Goal: Task Accomplishment & Management: Manage account settings

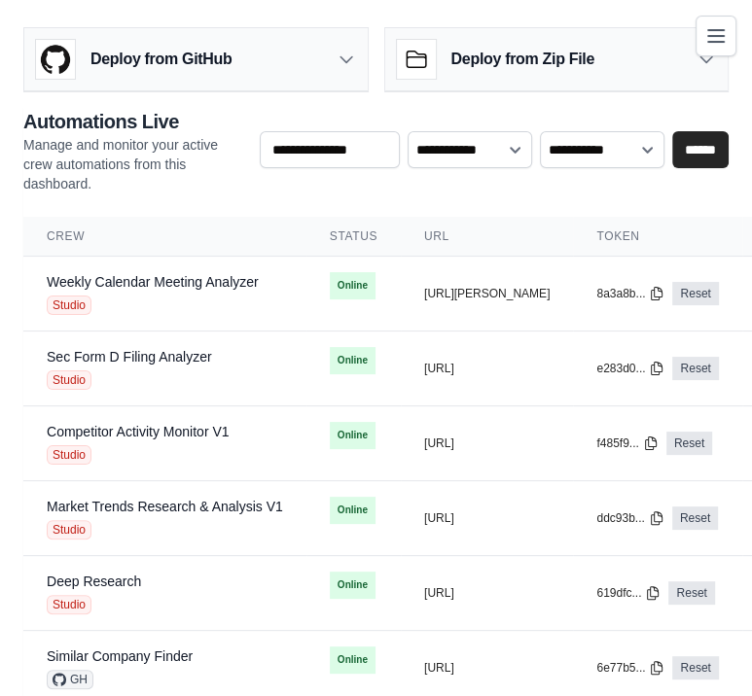
click at [681, 89] on div "Deploy from Zip File" at bounding box center [556, 59] width 343 height 63
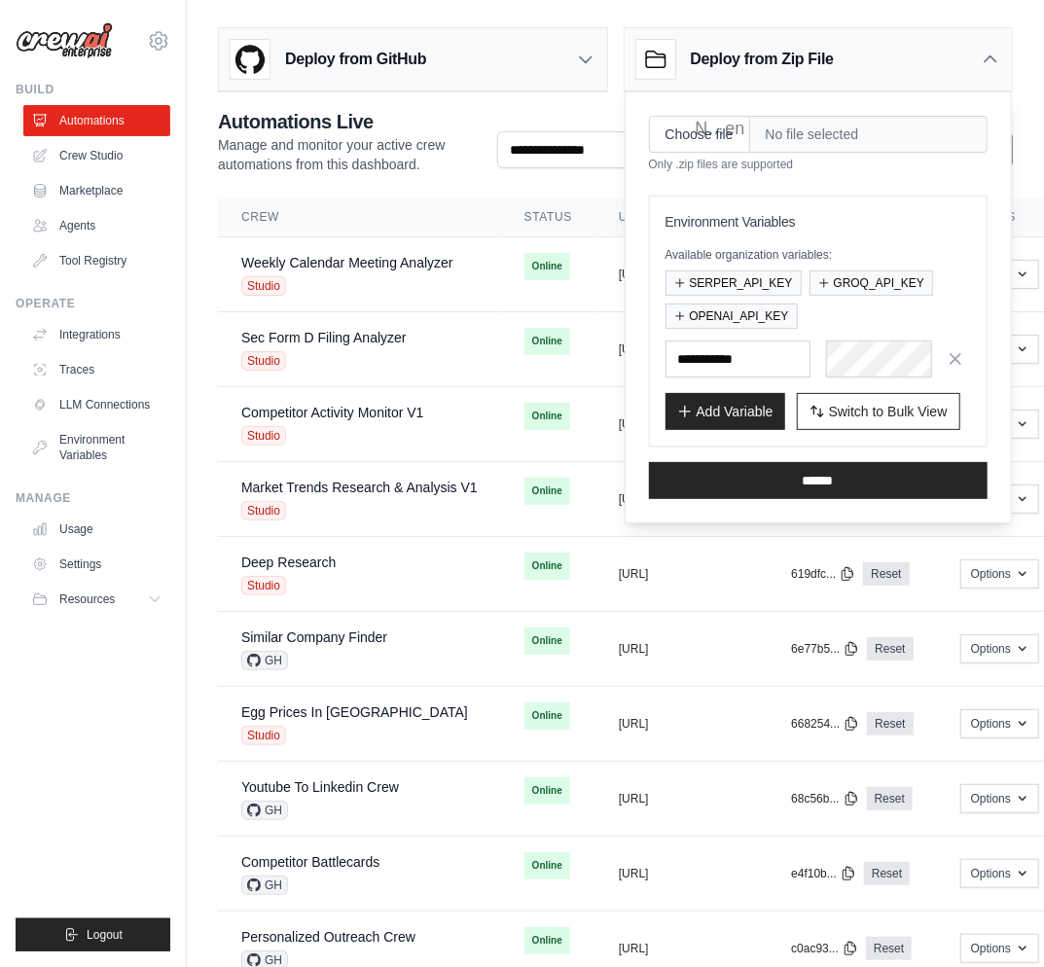
click at [109, 695] on ul "Build Automations Crew Studio Marketplace Agents" at bounding box center [93, 516] width 155 height 869
click at [108, 695] on ul "Build Automations Crew Studio Marketplace Agents" at bounding box center [93, 516] width 155 height 869
drag, startPoint x: 107, startPoint y: 761, endPoint x: 108, endPoint y: 737, distance: 24.3
click at [106, 695] on ul "Build Automations Crew Studio Marketplace Agents" at bounding box center [93, 516] width 155 height 869
click at [74, 558] on link "Settings" at bounding box center [98, 563] width 147 height 31
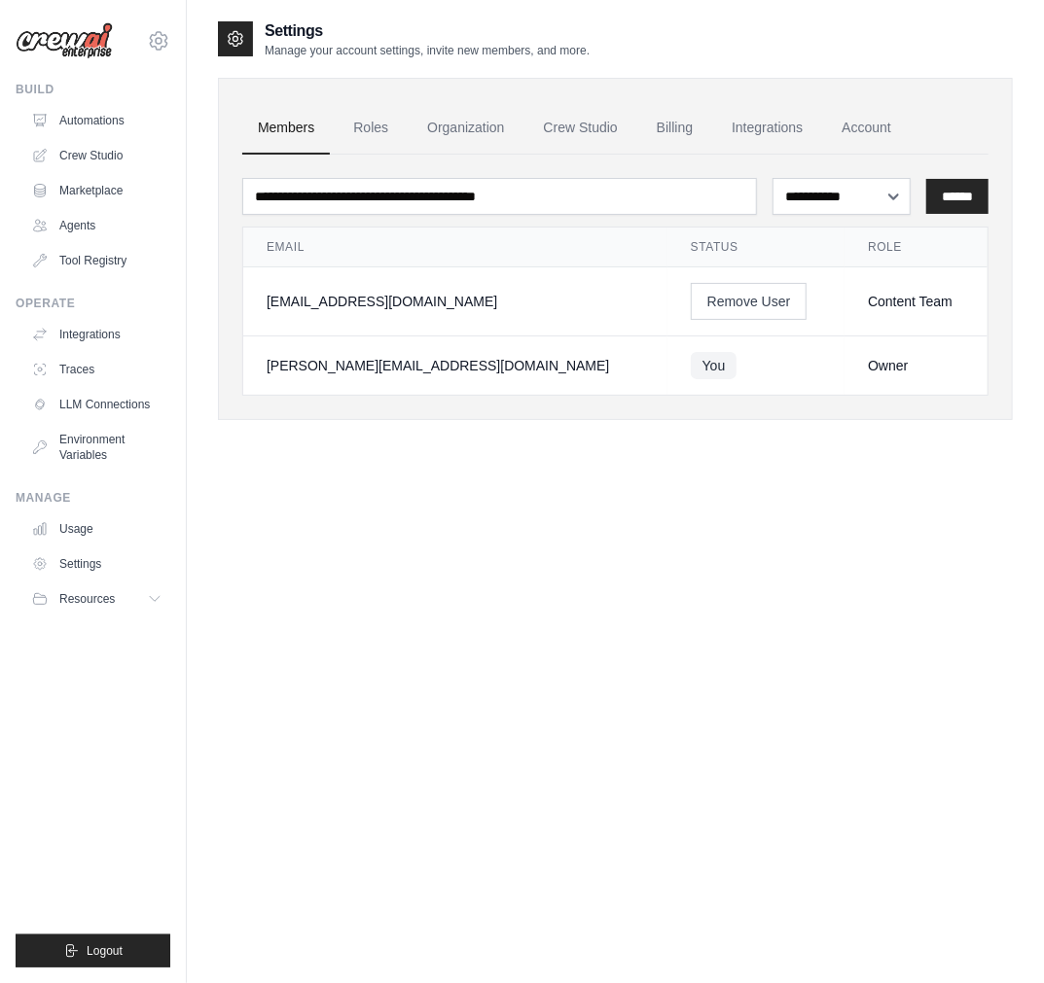
click at [751, 538] on div "**********" at bounding box center [615, 510] width 795 height 983
click at [370, 128] on link "Roles" at bounding box center [370, 128] width 66 height 53
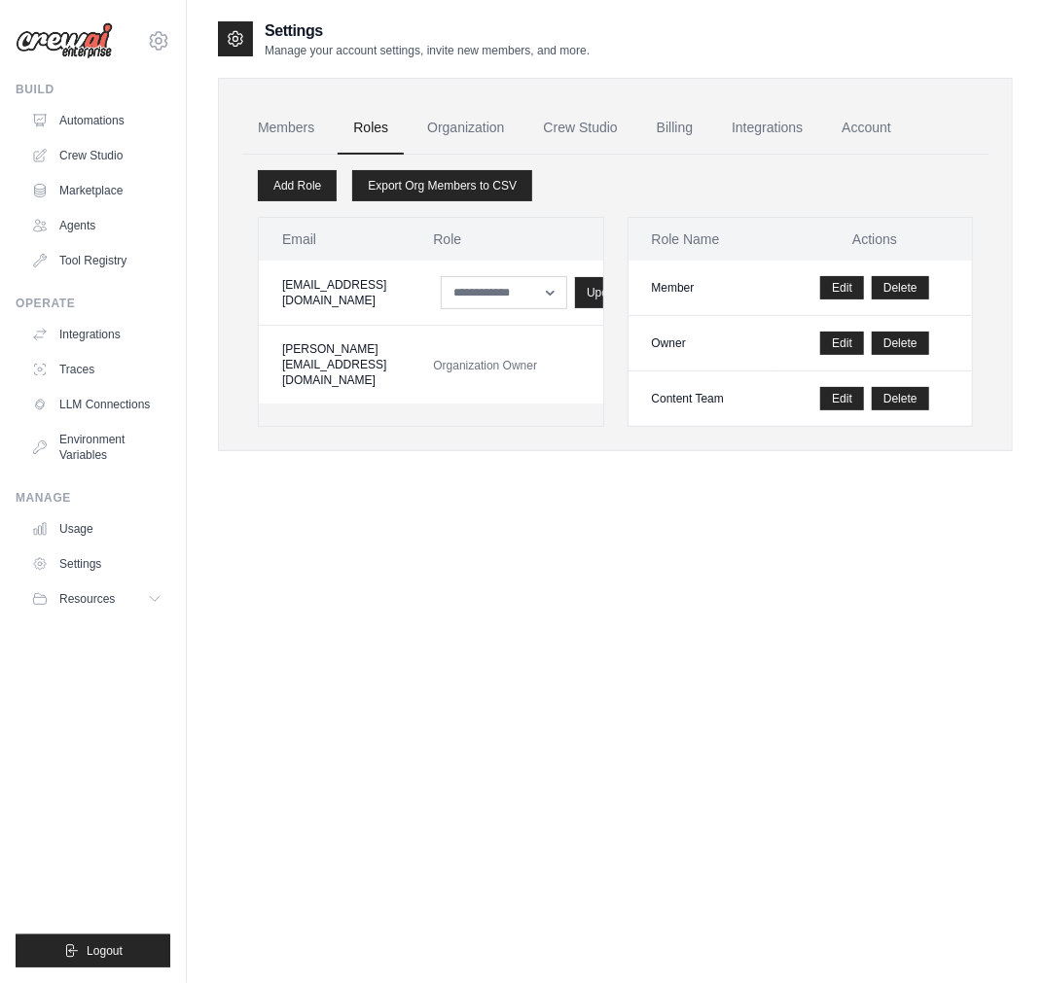
click at [749, 600] on div "Settings Manage your account settings, invite new members, and more. Members Ro…" at bounding box center [615, 510] width 795 height 983
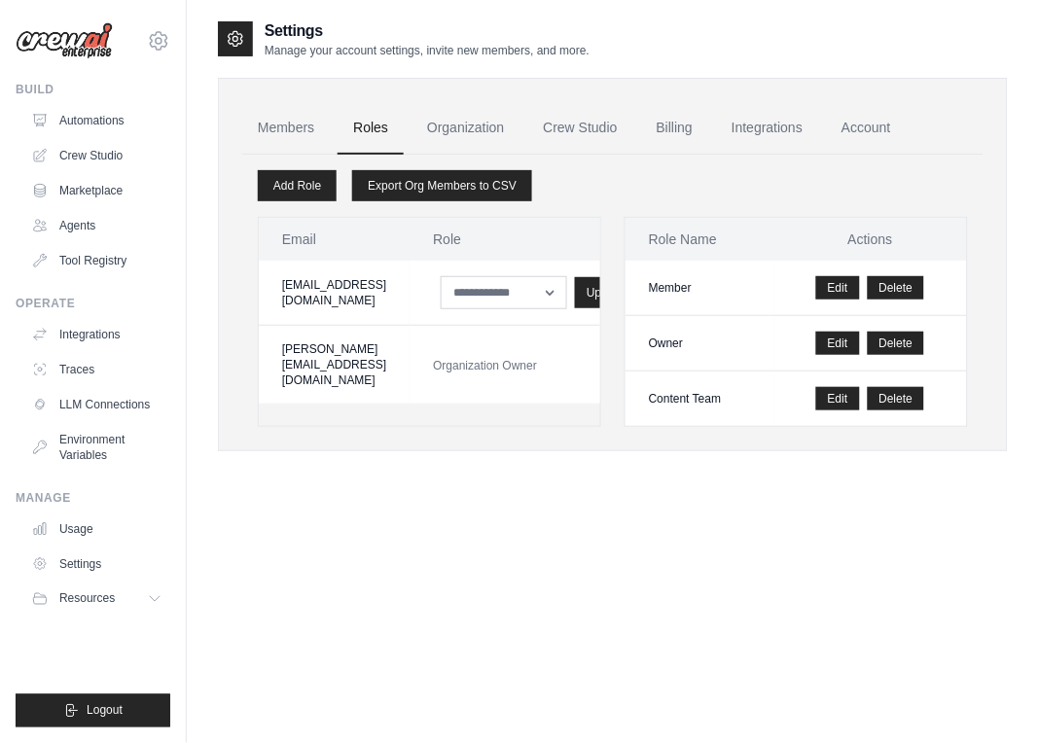
click at [464, 695] on div "Settings Manage your account settings, invite new members, and more. Members Ro…" at bounding box center [613, 390] width 790 height 743
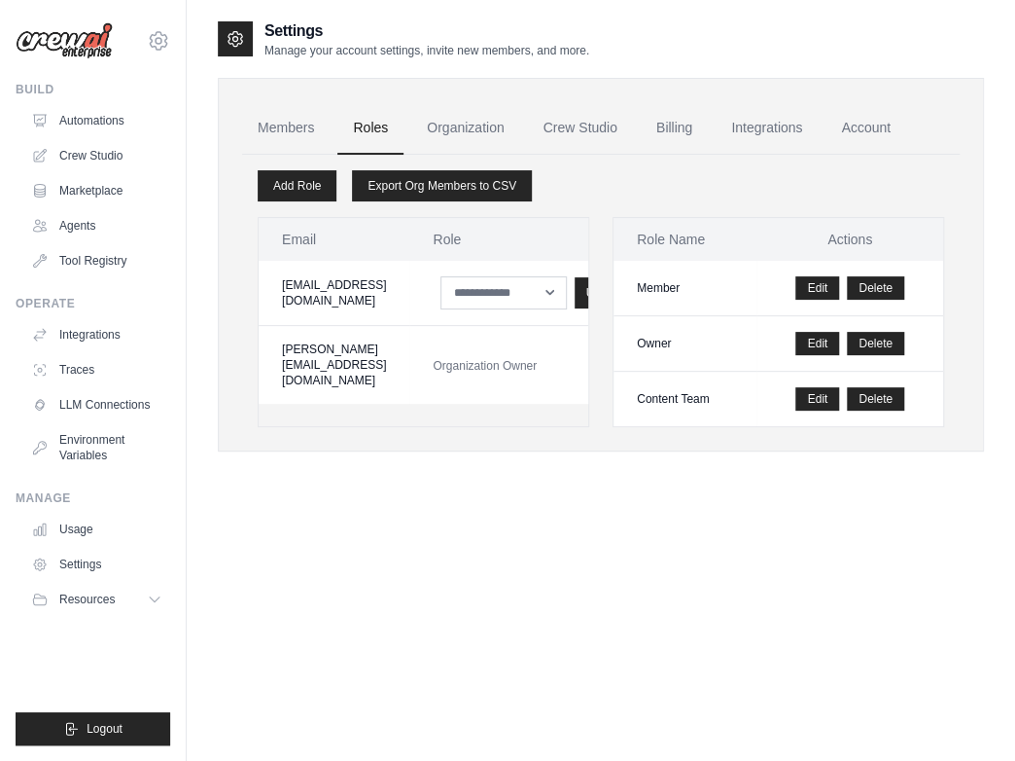
click at [490, 581] on div "Settings Manage your account settings, invite new members, and more. Members Ro…" at bounding box center [601, 399] width 766 height 761
click at [307, 187] on link "Add Role" at bounding box center [297, 185] width 79 height 31
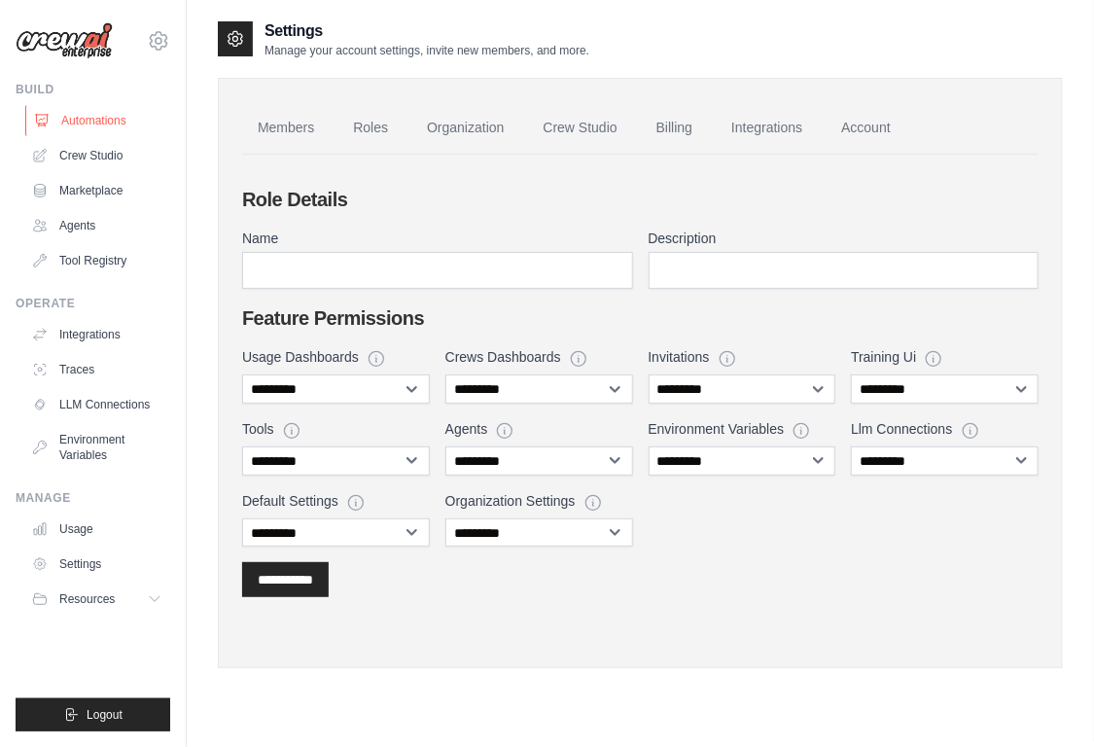
click at [105, 117] on link "Automations" at bounding box center [98, 120] width 147 height 31
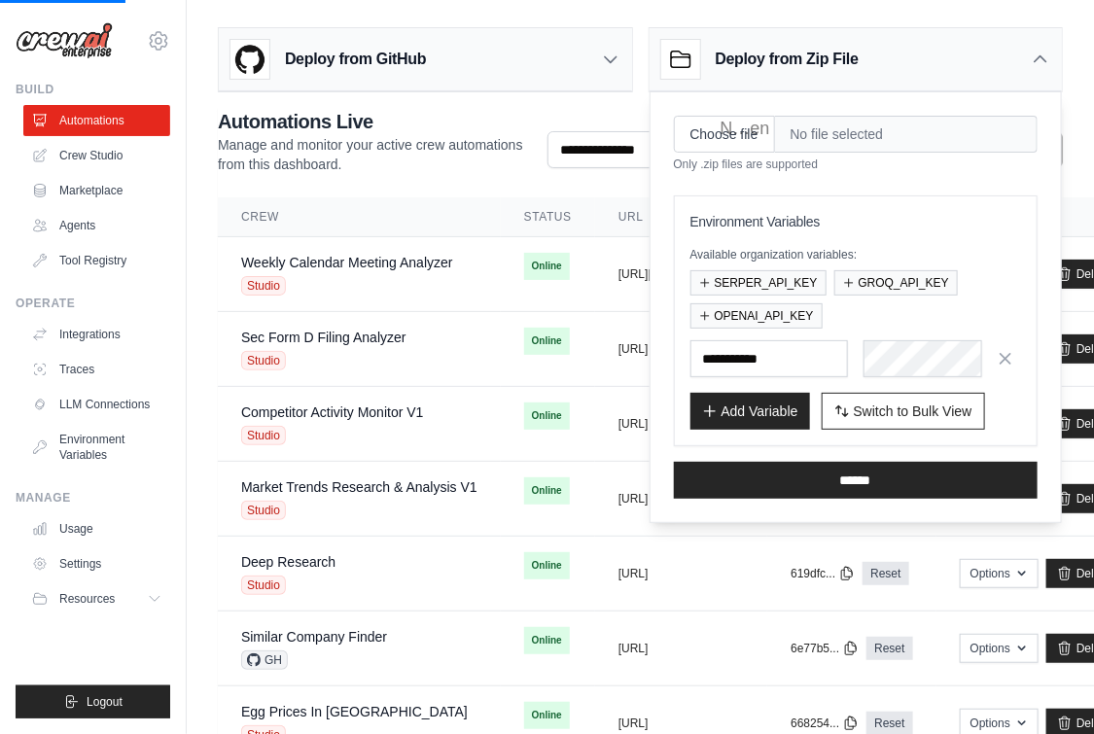
click at [751, 59] on div "Deploy from Zip File" at bounding box center [856, 59] width 413 height 63
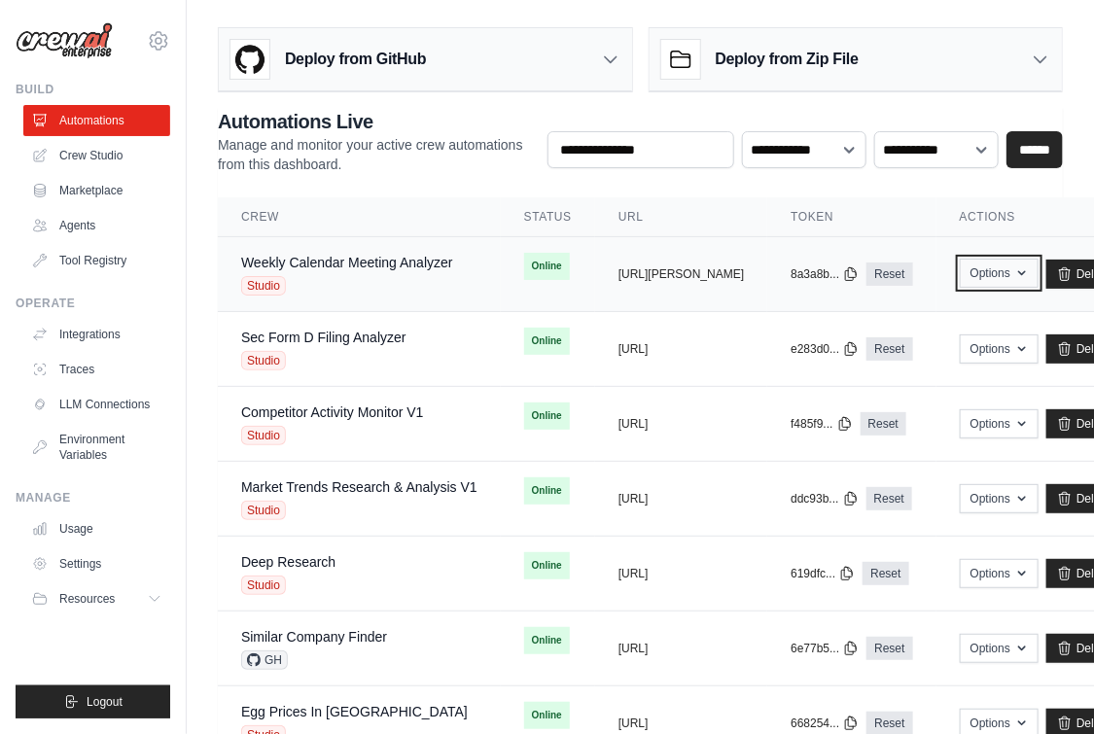
click at [751, 273] on button "Options" at bounding box center [999, 273] width 79 height 29
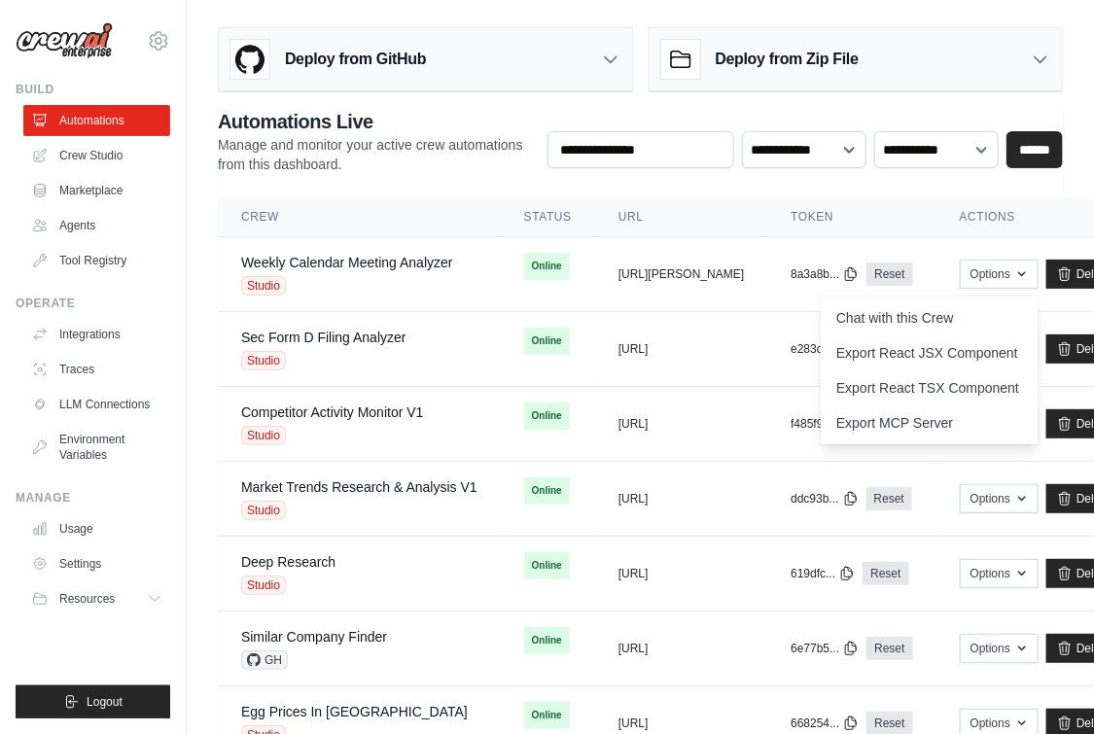
click at [751, 205] on th "Token" at bounding box center [851, 217] width 168 height 40
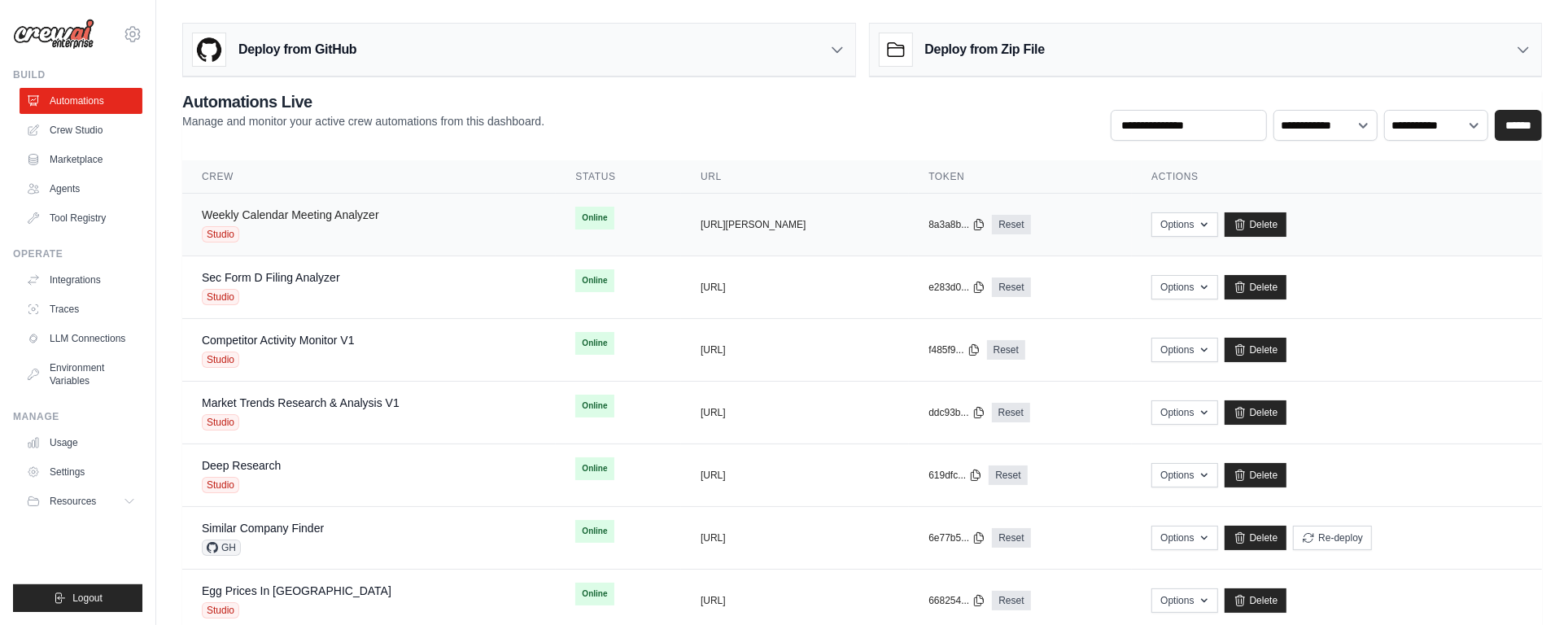
click at [292, 220] on link "Weekly Calendar Meeting Analyzer" at bounding box center [290, 215] width 177 height 13
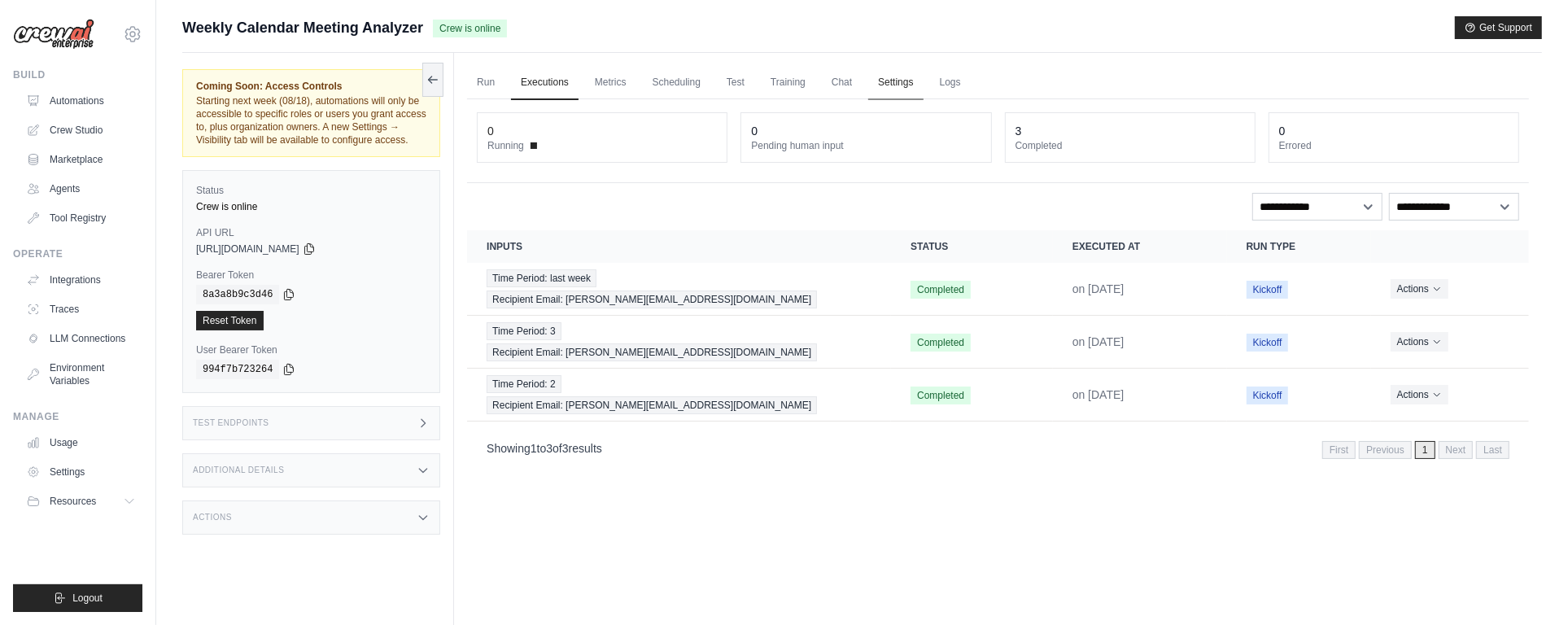
click at [628, 82] on link "Settings" at bounding box center [895, 83] width 54 height 34
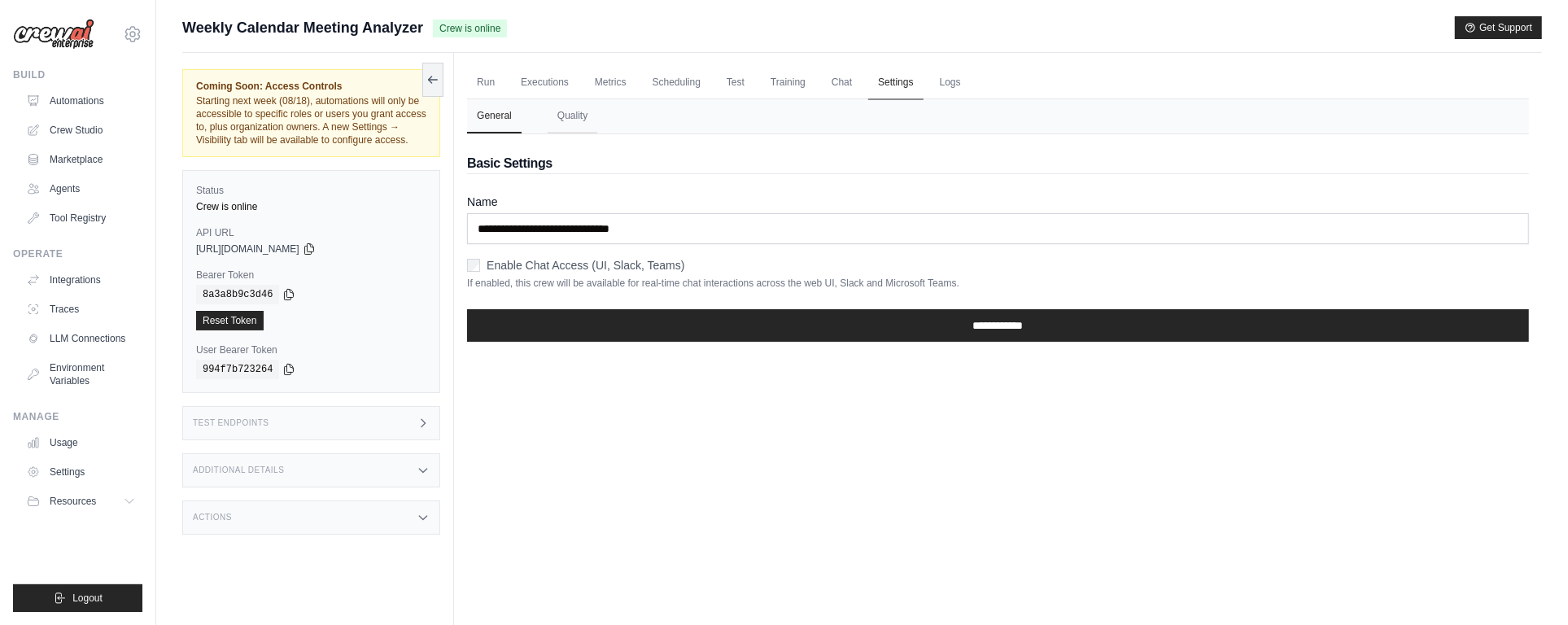
click at [628, 74] on link "Settings" at bounding box center [895, 83] width 54 height 34
click at [556, 123] on button "Quality" at bounding box center [571, 116] width 49 height 34
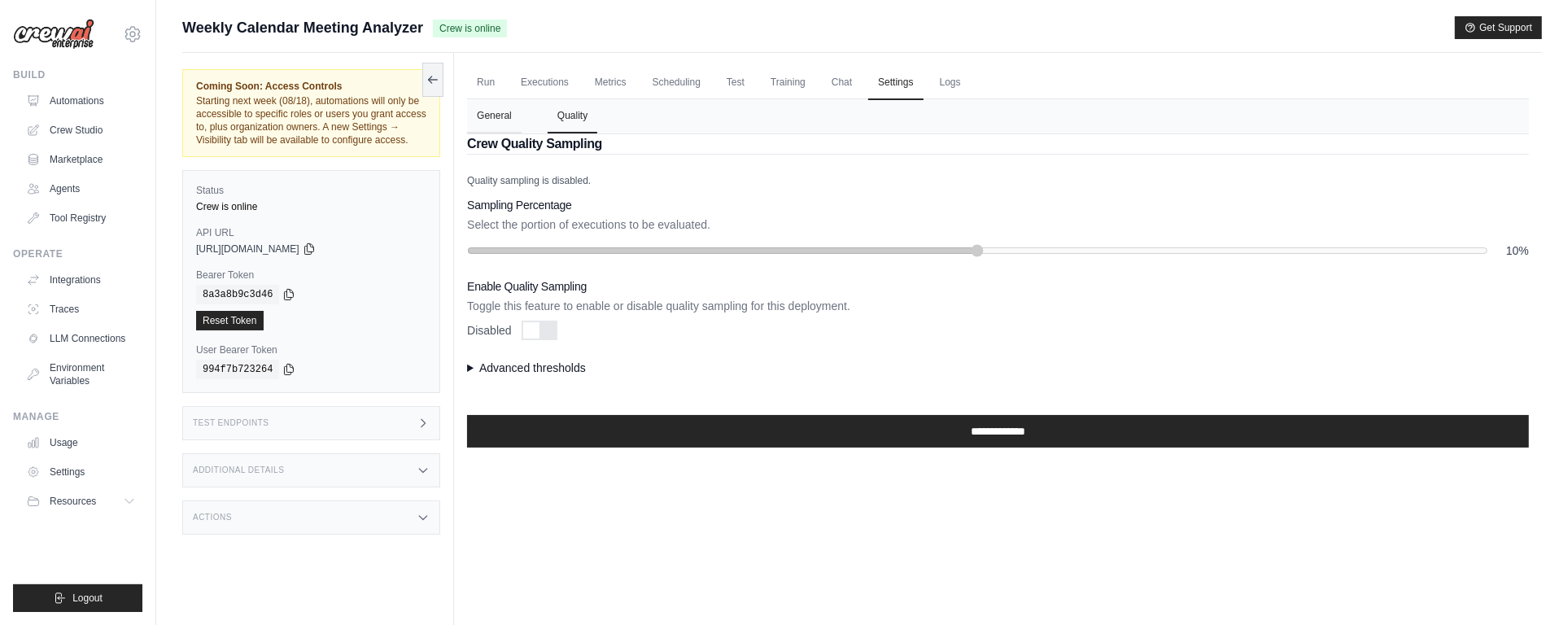
click at [493, 118] on button "General" at bounding box center [494, 116] width 54 height 34
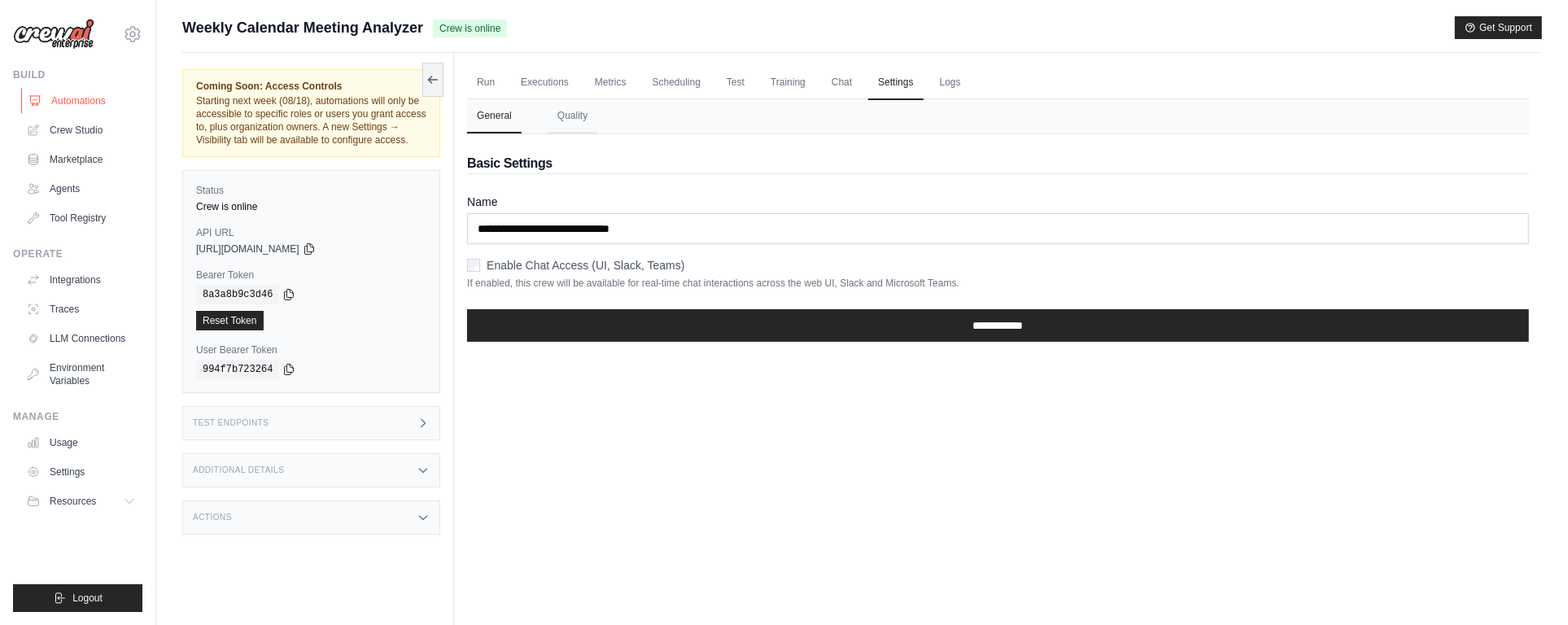
click at [85, 95] on link "Automations" at bounding box center [82, 100] width 123 height 26
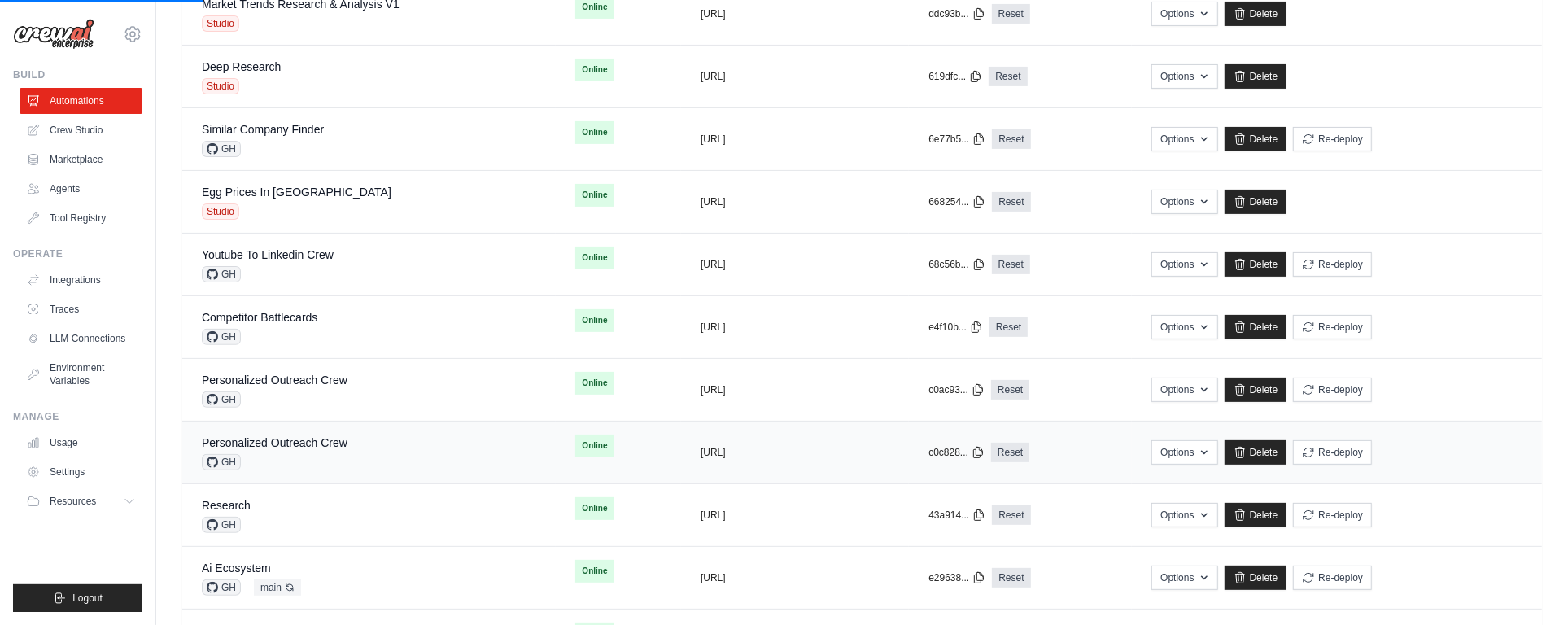
scroll to position [427, 0]
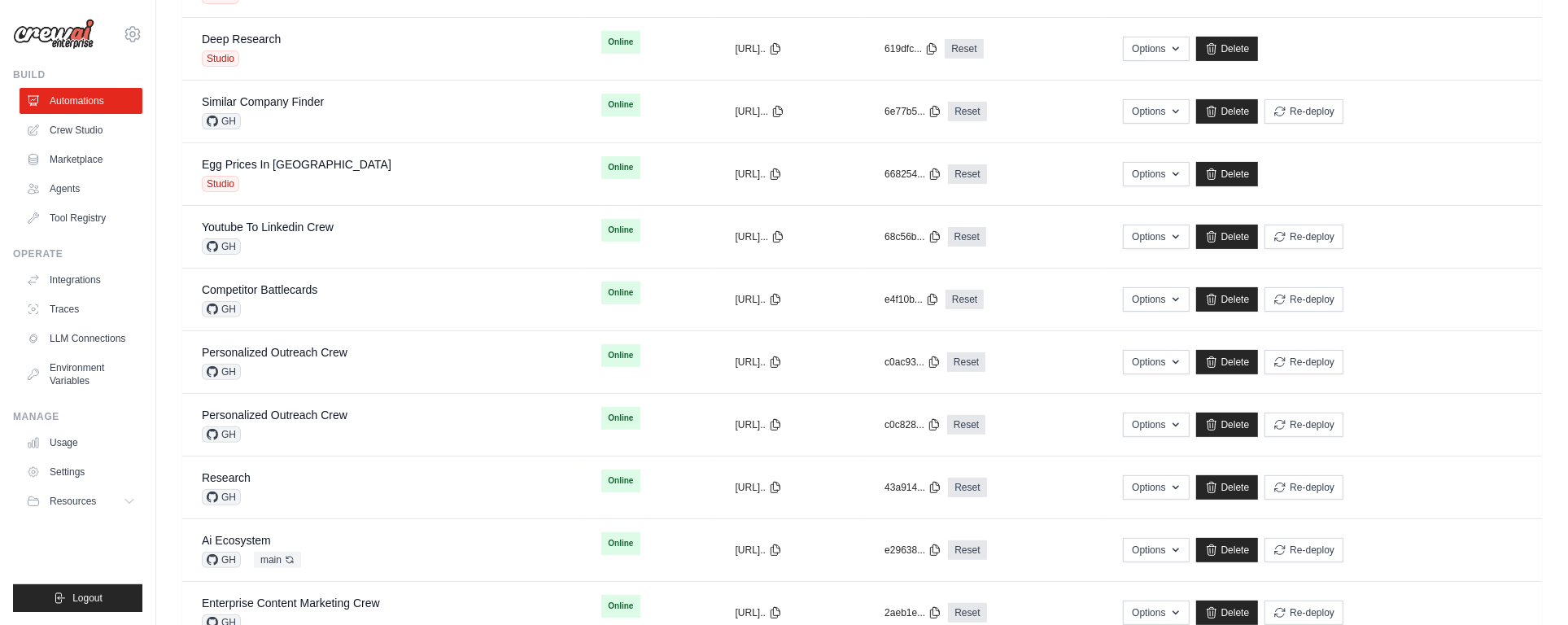
click at [283, 358] on div "Personalized Outreach Crew" at bounding box center [274, 351] width 146 height 16
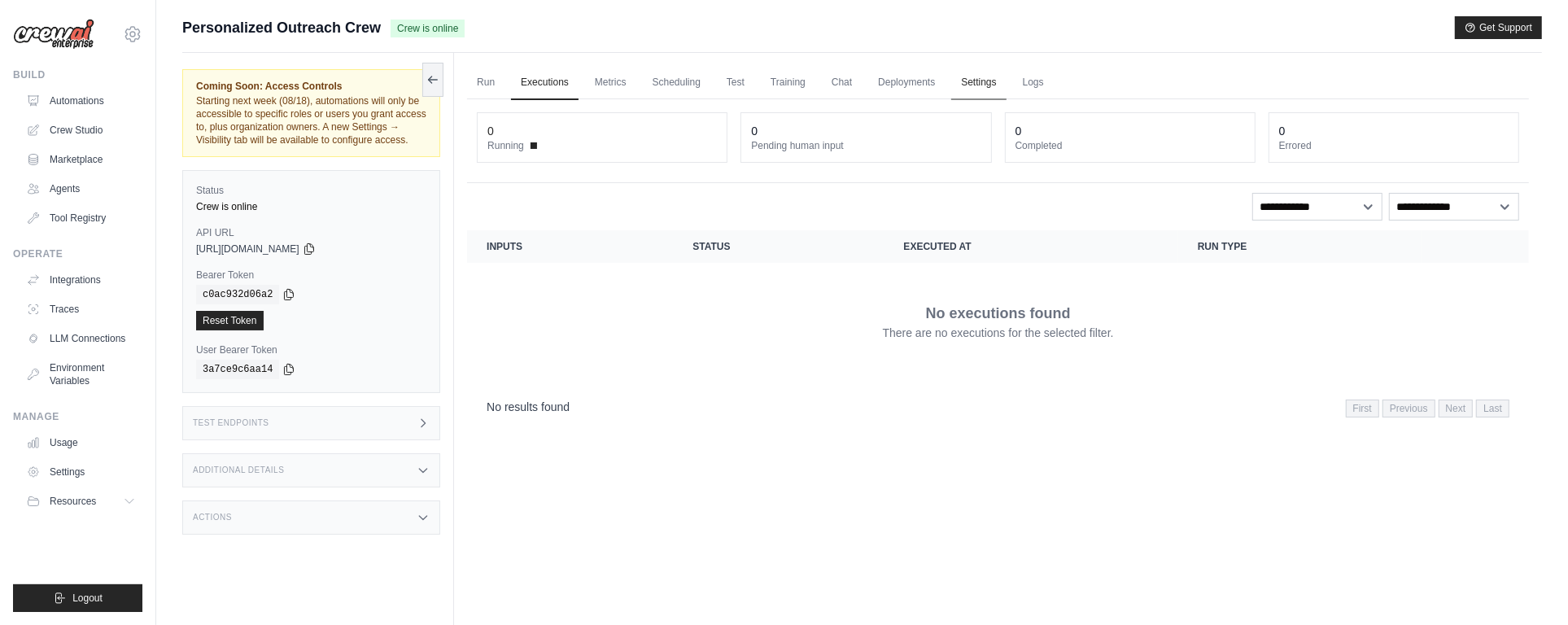
click at [981, 74] on link "Settings" at bounding box center [978, 83] width 54 height 34
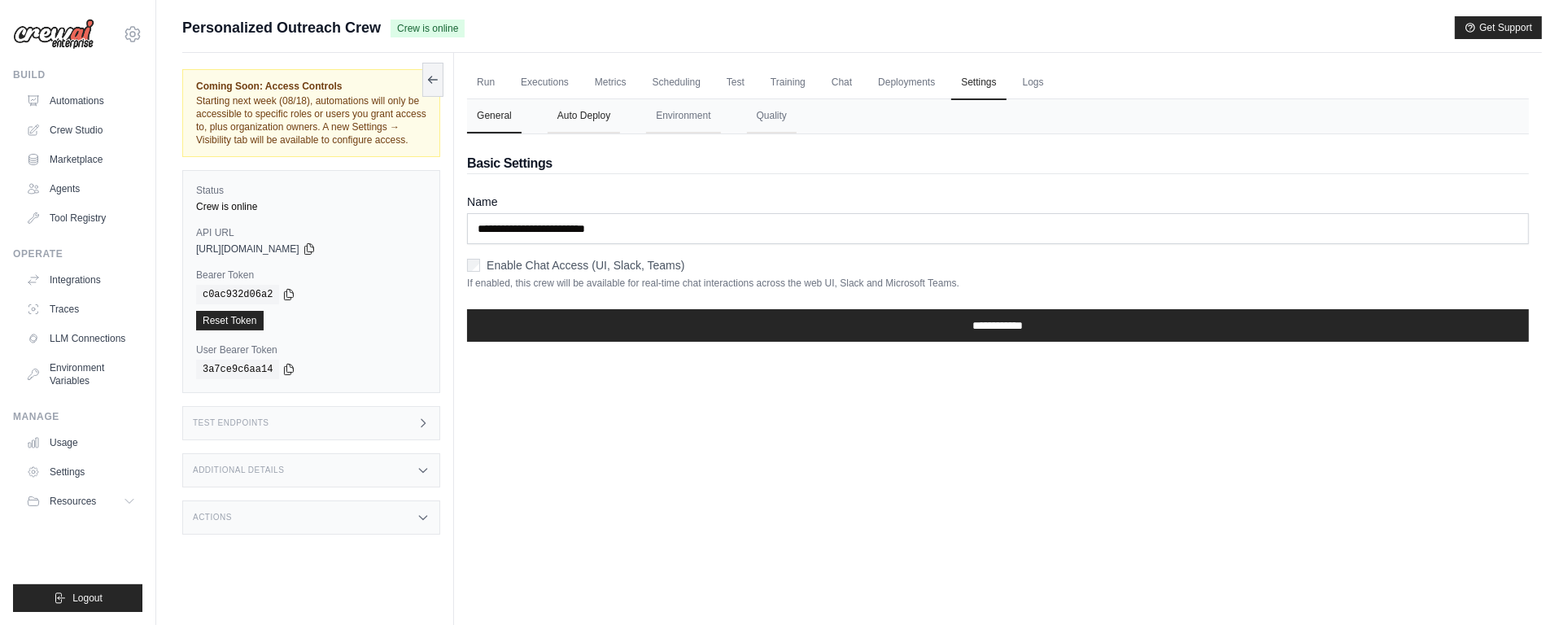
click at [593, 120] on button "Auto Deploy" at bounding box center [583, 116] width 73 height 34
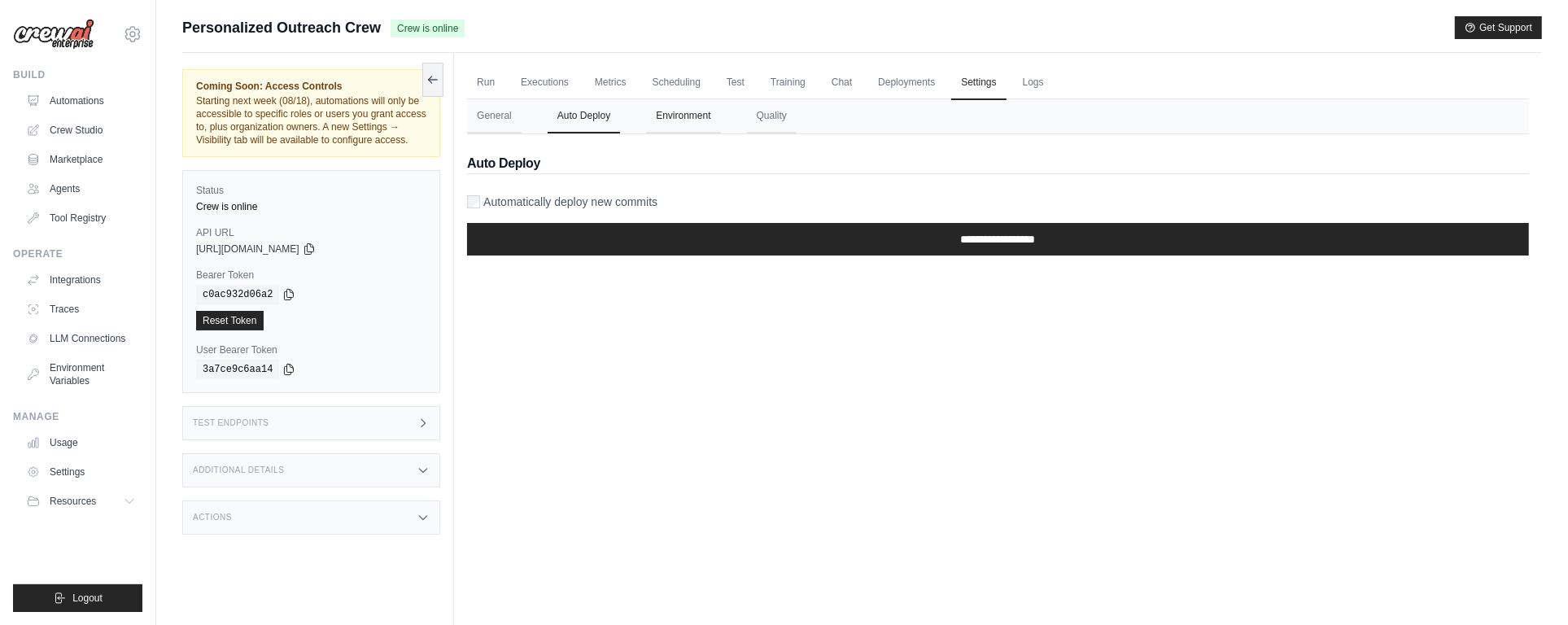
click at [689, 121] on button "Environment" at bounding box center [683, 116] width 74 height 34
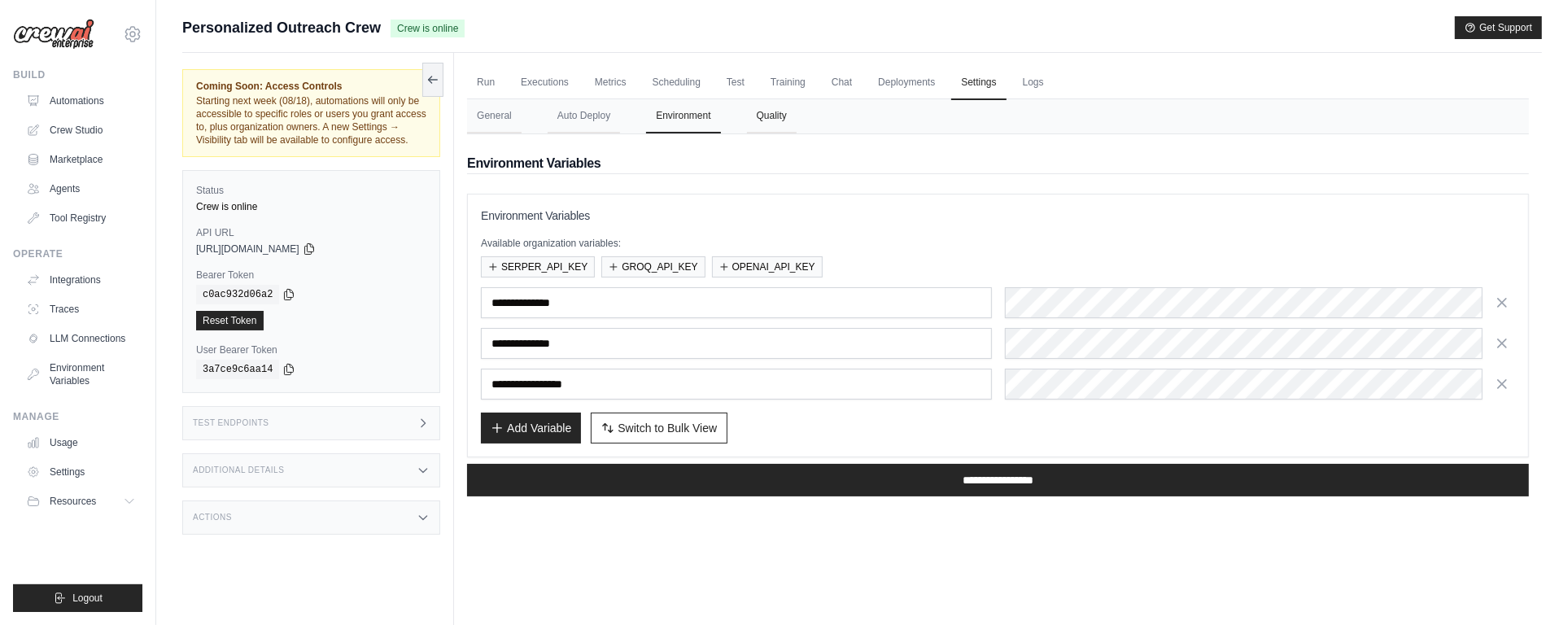
click at [763, 122] on button "Quality" at bounding box center [771, 116] width 49 height 34
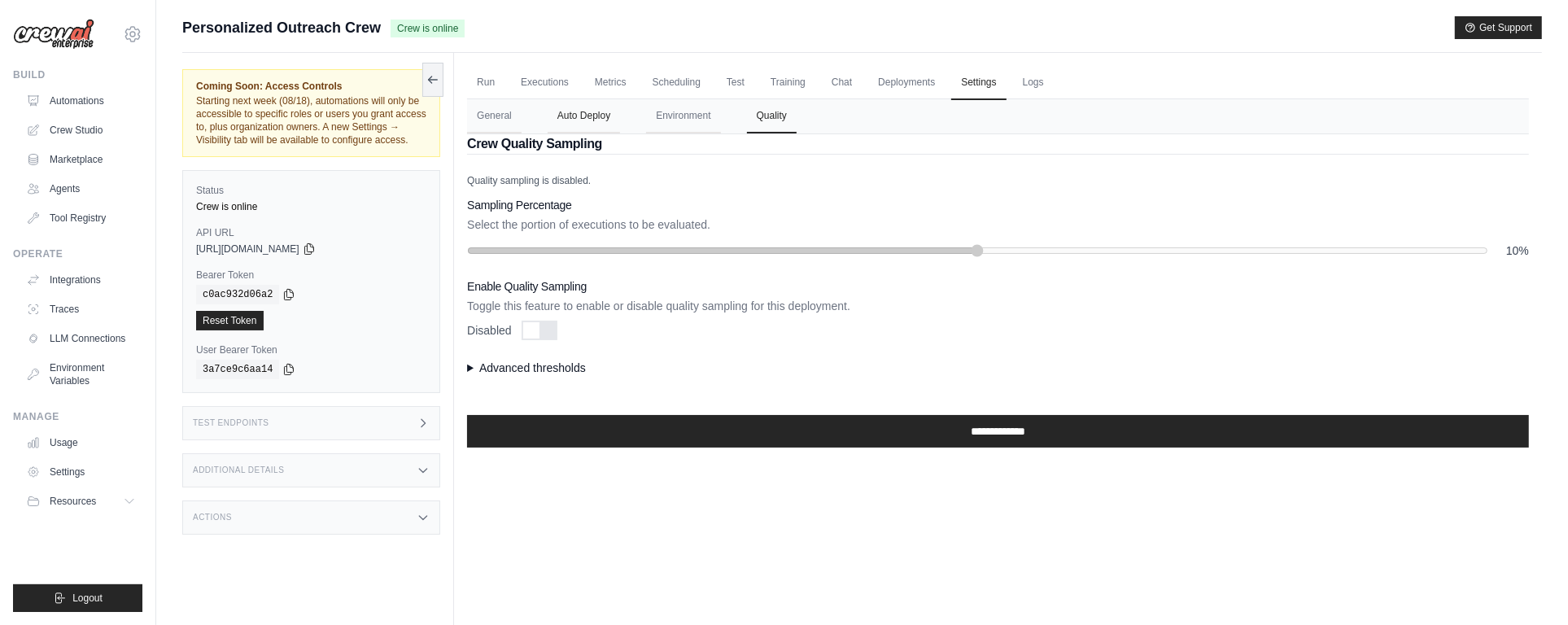
click at [593, 111] on button "Auto Deploy" at bounding box center [583, 116] width 73 height 34
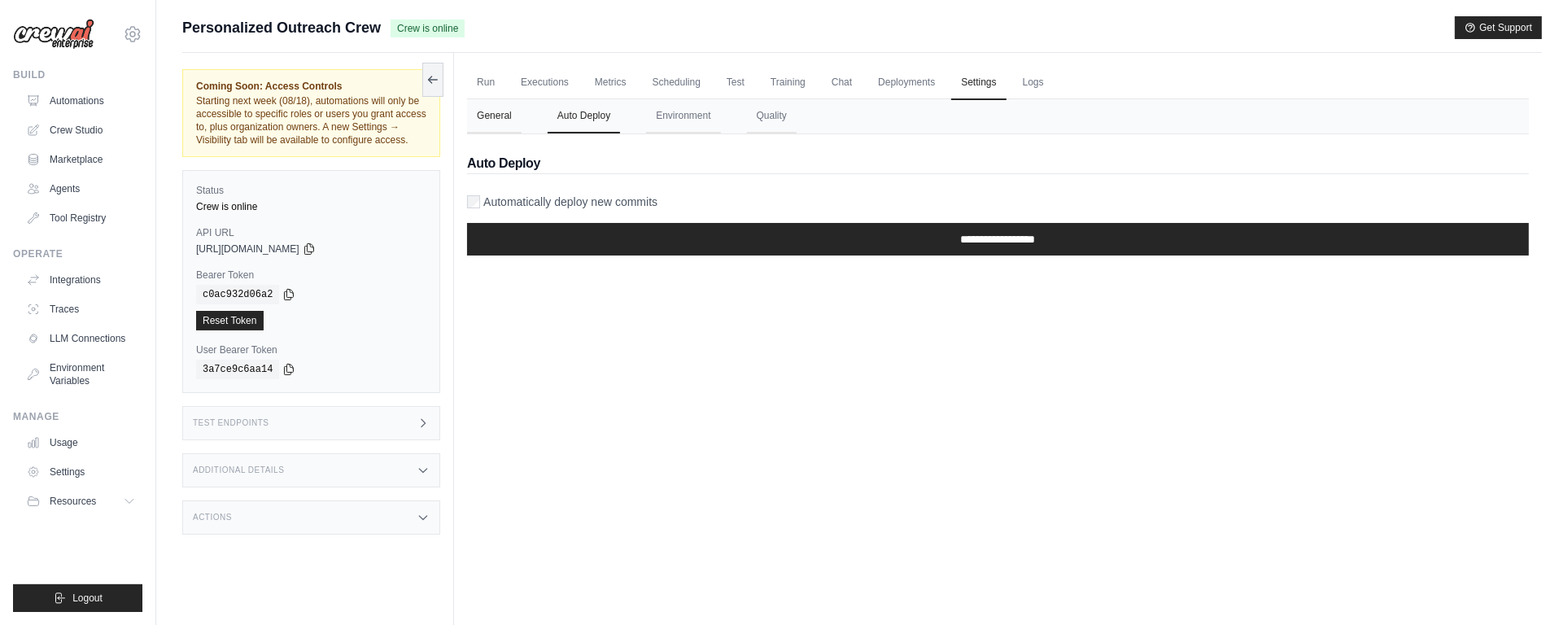
click at [484, 112] on button "General" at bounding box center [494, 116] width 54 height 34
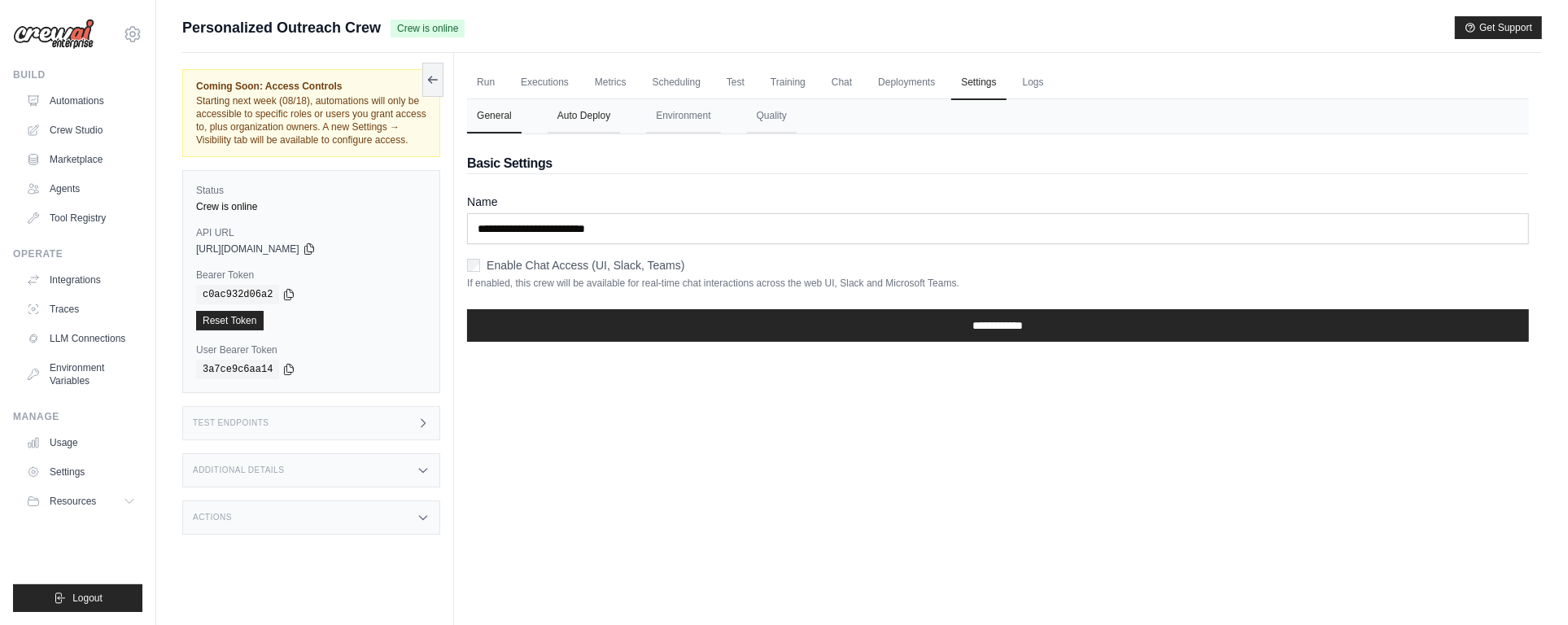
click at [588, 114] on button "Auto Deploy" at bounding box center [583, 116] width 73 height 34
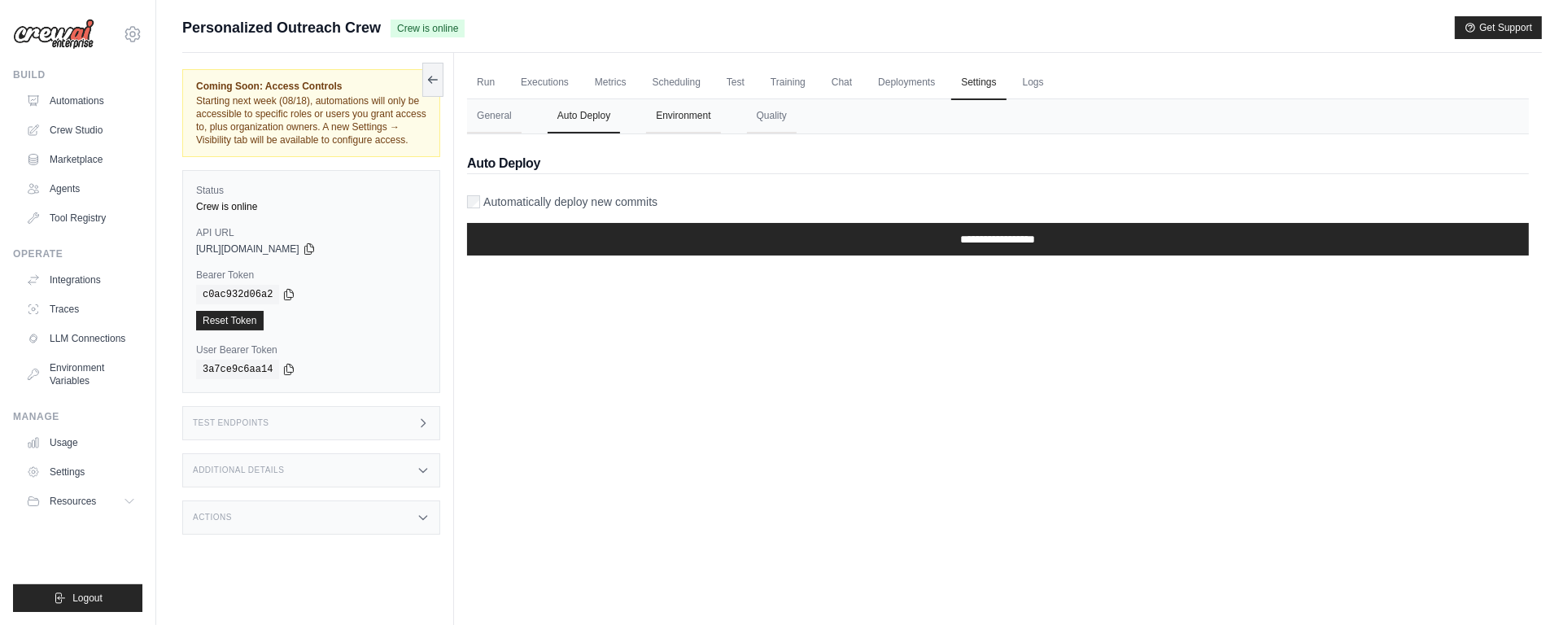
click at [677, 115] on button "Environment" at bounding box center [683, 116] width 74 height 34
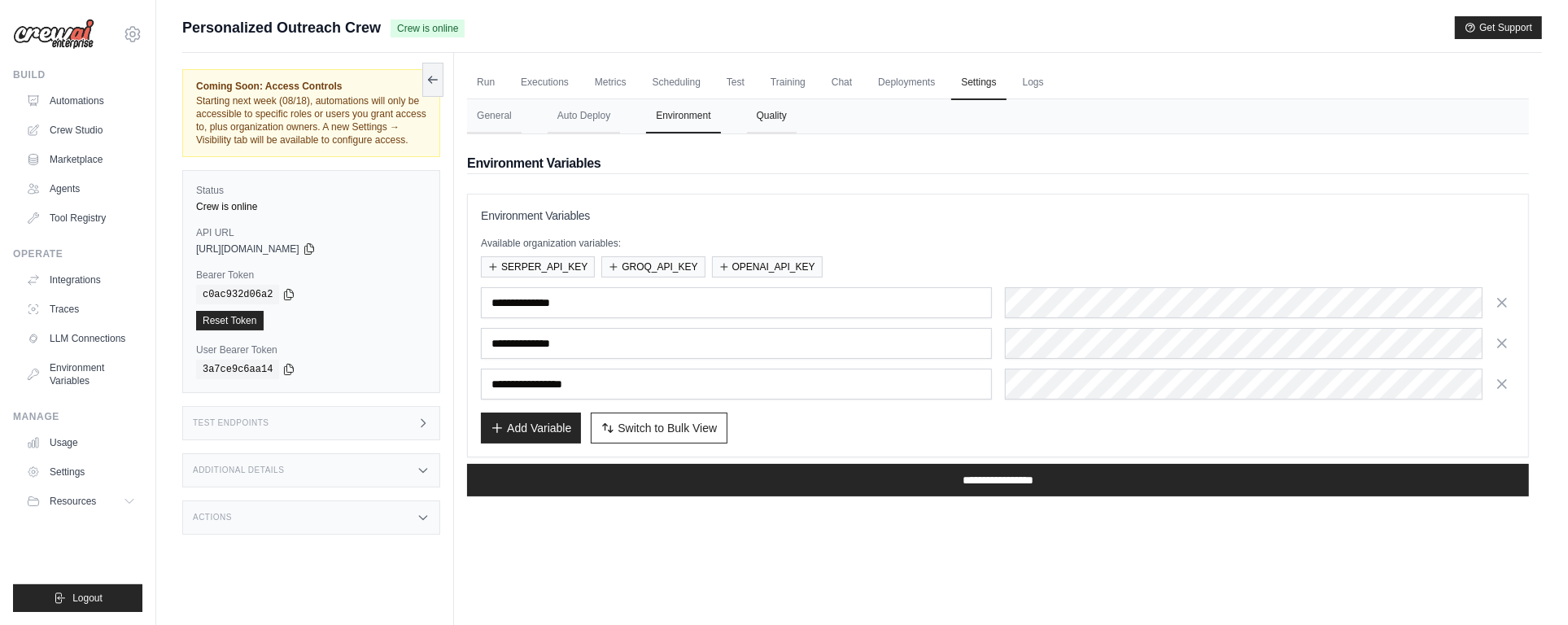
click at [766, 121] on button "Quality" at bounding box center [771, 116] width 49 height 34
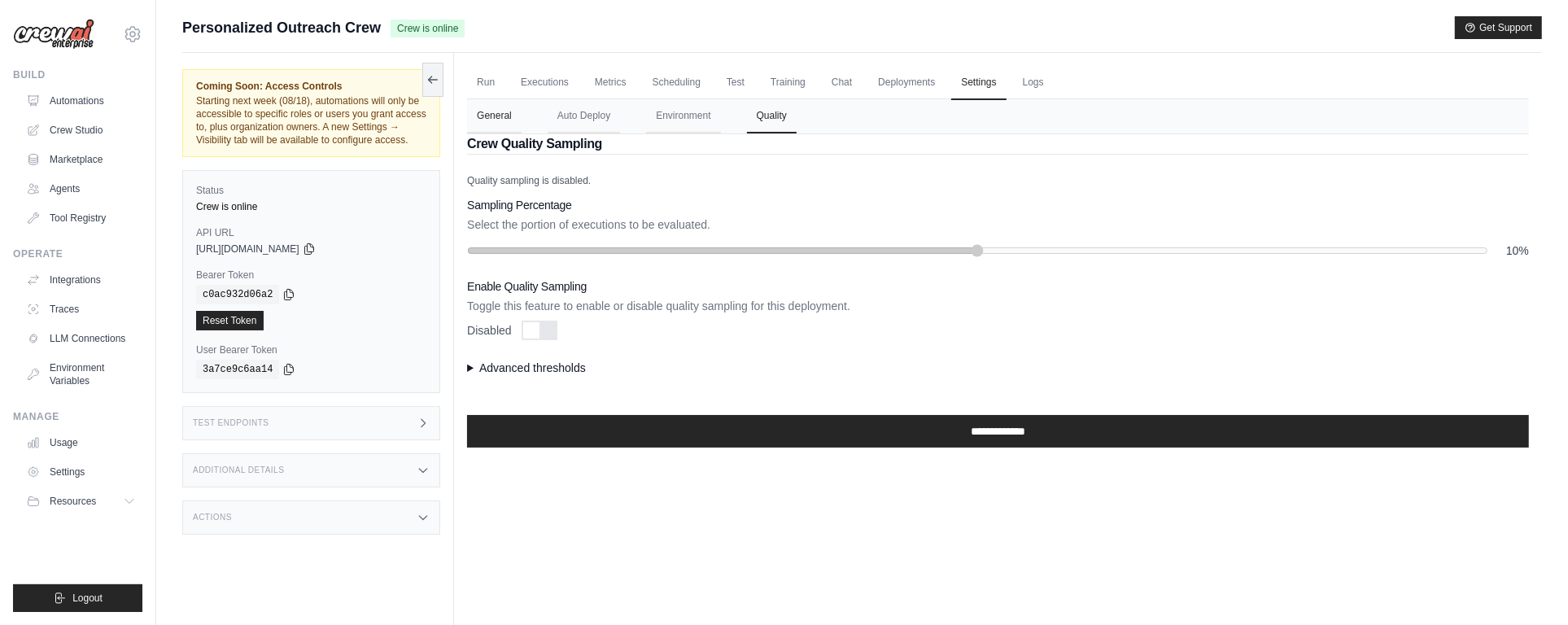
click at [496, 121] on button "General" at bounding box center [494, 116] width 54 height 34
